Goal: Information Seeking & Learning: Learn about a topic

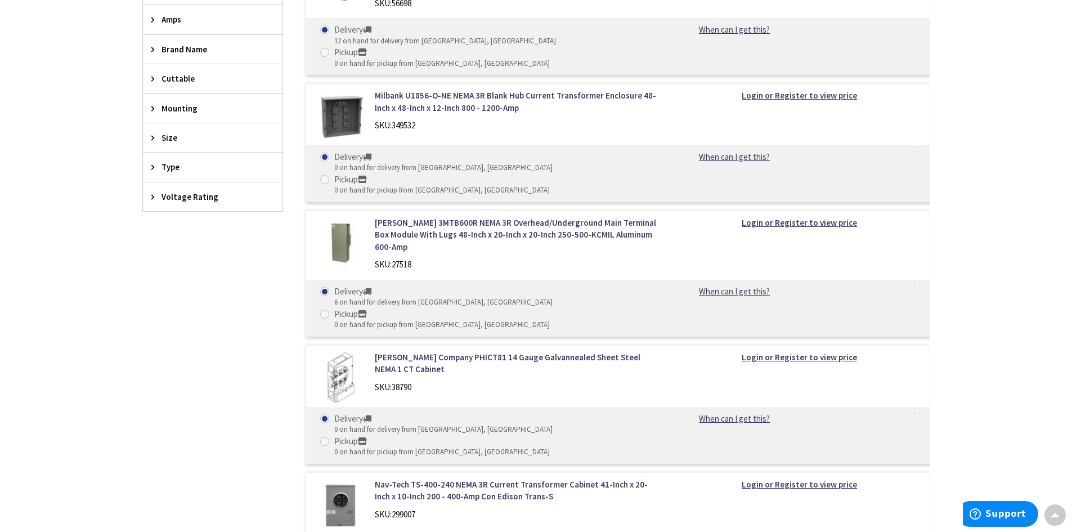
scroll to position [450, 0]
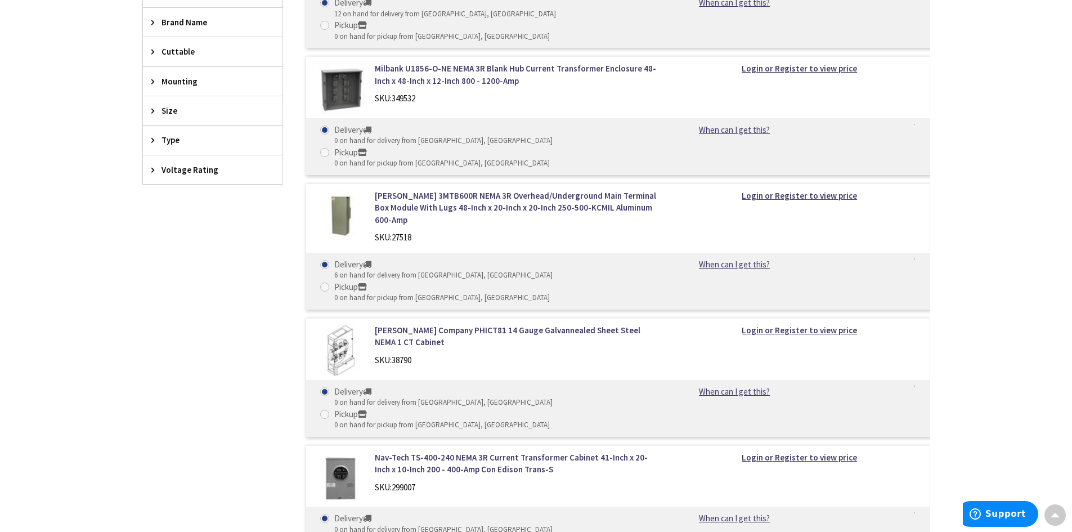
click at [340, 451] on img at bounding box center [341, 477] width 52 height 52
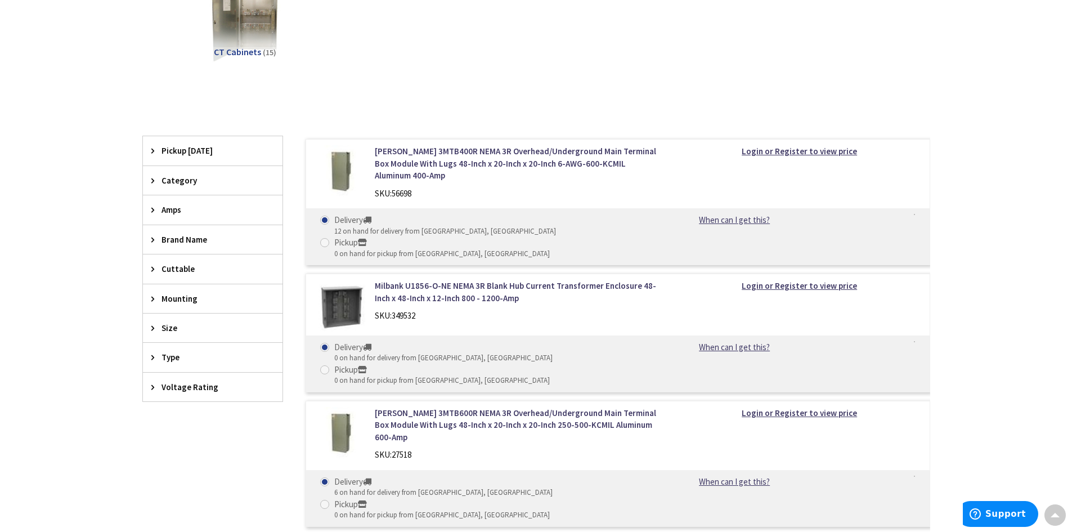
scroll to position [225, 0]
